Goal: Information Seeking & Learning: Learn about a topic

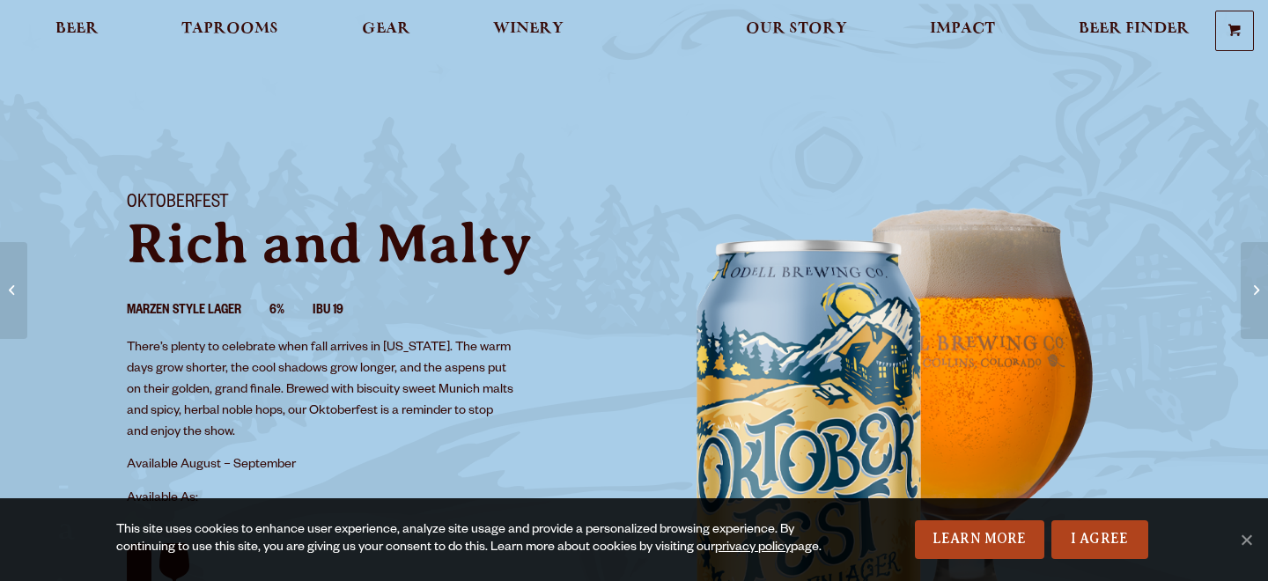
scroll to position [112, 0]
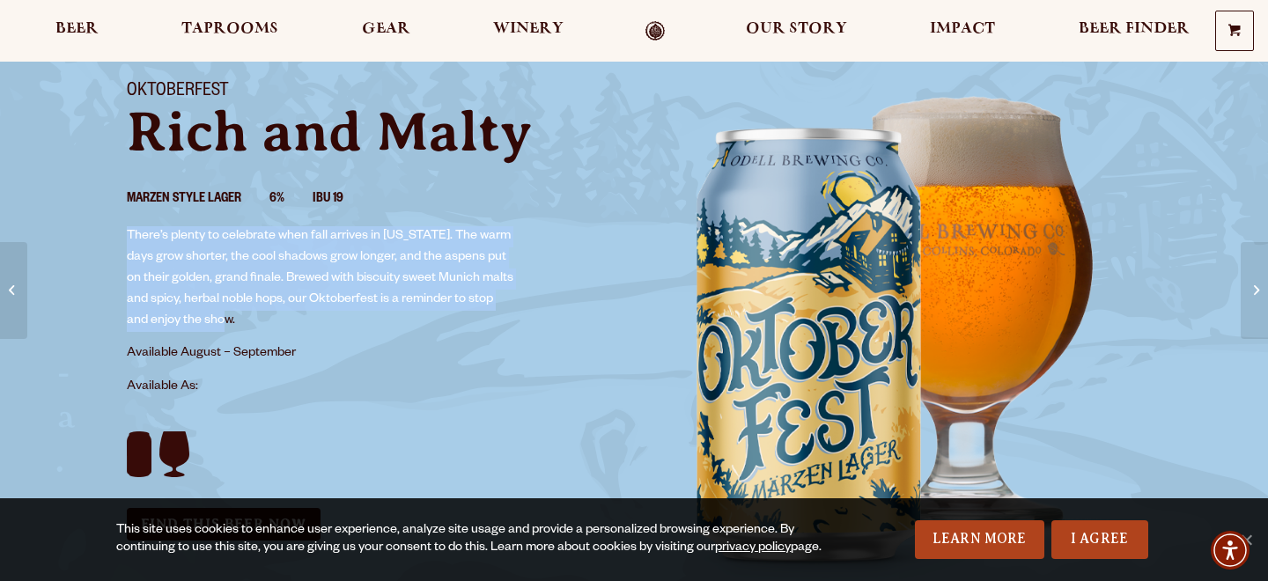
drag, startPoint x: 125, startPoint y: 232, endPoint x: 249, endPoint y: 318, distance: 151.2
click at [249, 318] on div "Oktoberfest Rich and Malty Marzen Style Lager 6% IBU 19 There’s plenty to celeb…" at bounding box center [370, 311] width 528 height 502
copy p "There’s plenty to celebrate when fall arrives in [US_STATE]. The warm days grow…"
click at [544, 260] on div "Oktoberfest Rich and Malty Marzen Style Lager 6% IBU 19 There’s plenty to celeb…" at bounding box center [370, 311] width 528 height 502
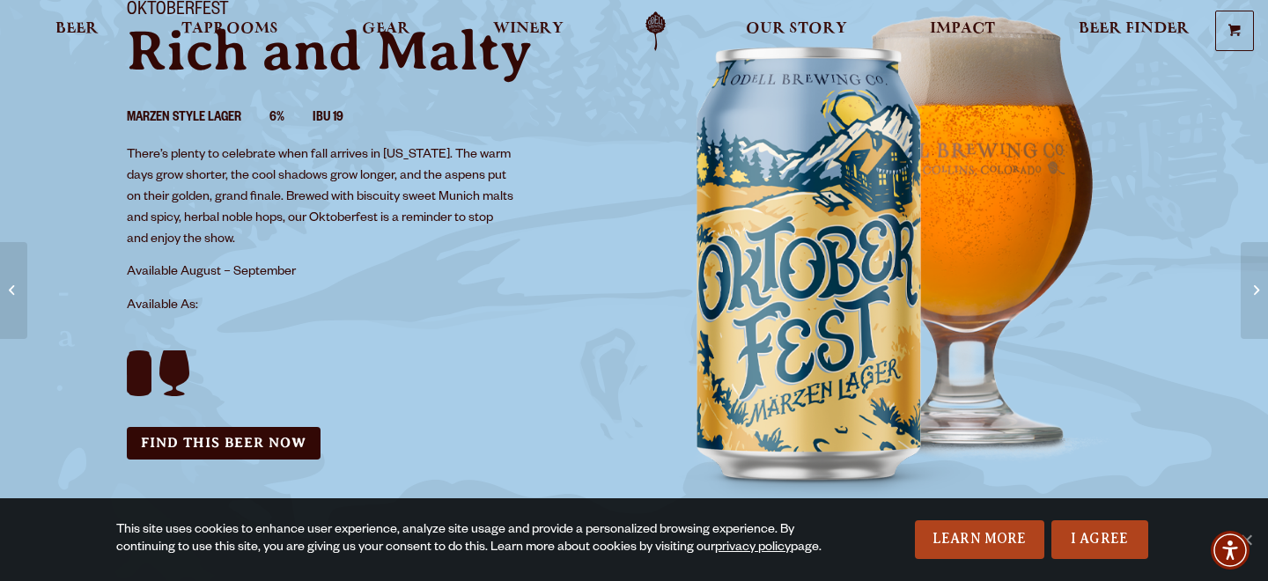
scroll to position [0, 0]
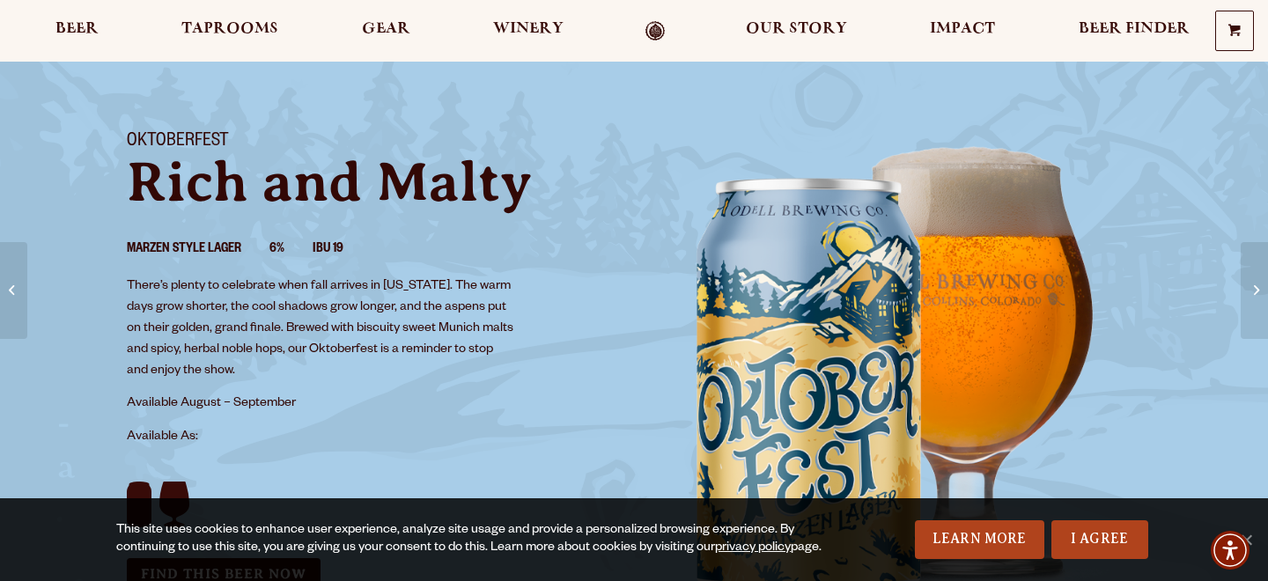
scroll to position [71, 0]
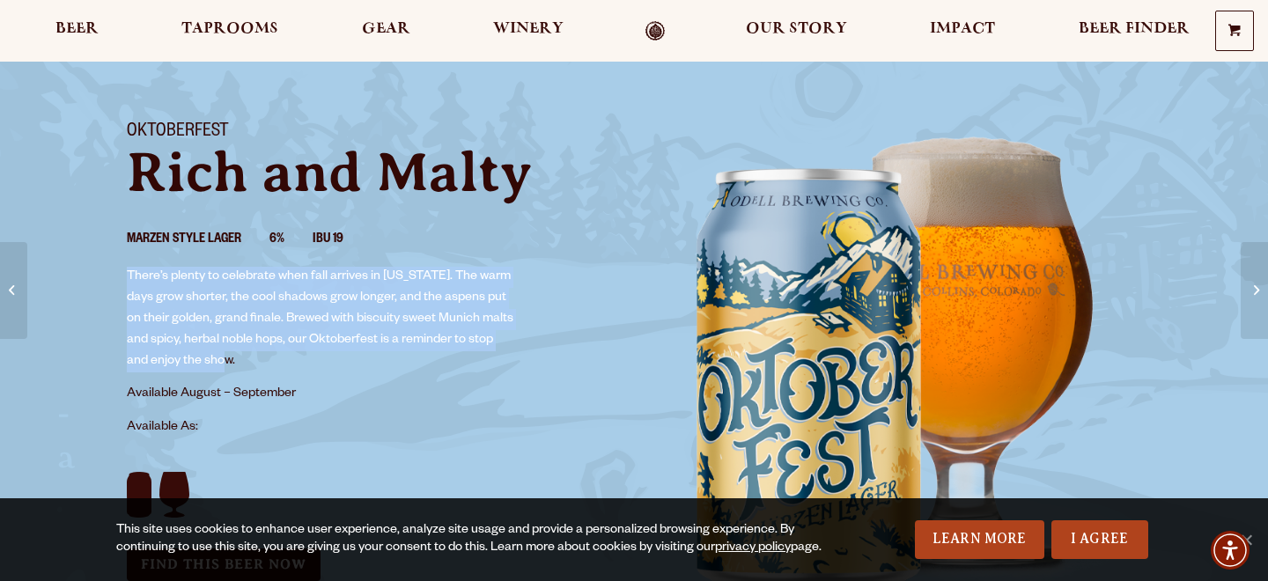
drag, startPoint x: 129, startPoint y: 271, endPoint x: 250, endPoint y: 357, distance: 148.3
click at [250, 357] on p "There’s plenty to celebrate when fall arrives in [US_STATE]. The warm days grow…" at bounding box center [321, 320] width 389 height 106
copy p "There’s plenty to celebrate when fall arrives in [US_STATE]. The warm days grow…"
click at [743, 367] on img "can art background" at bounding box center [898, 364] width 528 height 528
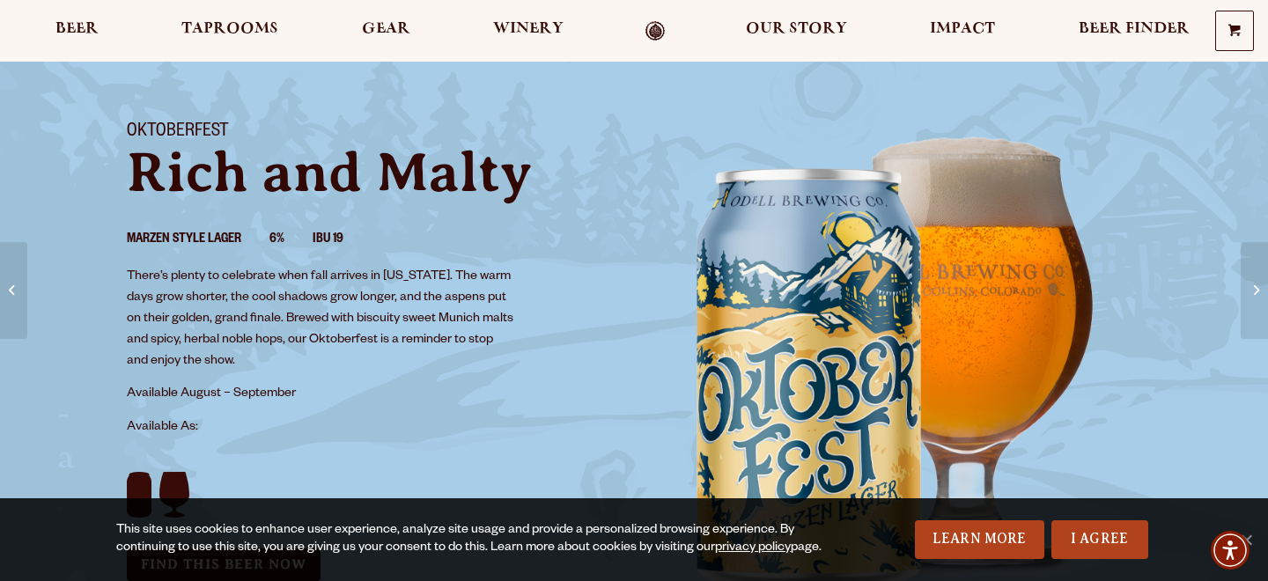
click at [603, 188] on p "Rich and Malty" at bounding box center [370, 172] width 486 height 56
click at [567, 356] on div "Oktoberfest Rich and Malty Marzen Style Lager 6% IBU 19 There’s plenty to celeb…" at bounding box center [370, 351] width 528 height 502
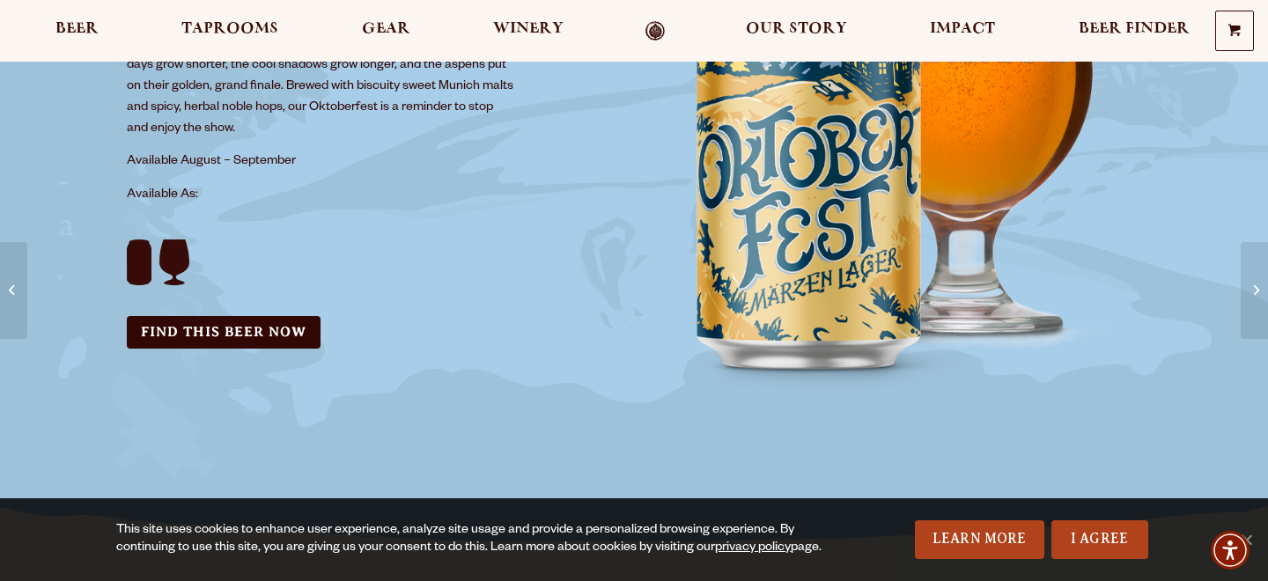
scroll to position [0, 0]
